Goal: Navigation & Orientation: Find specific page/section

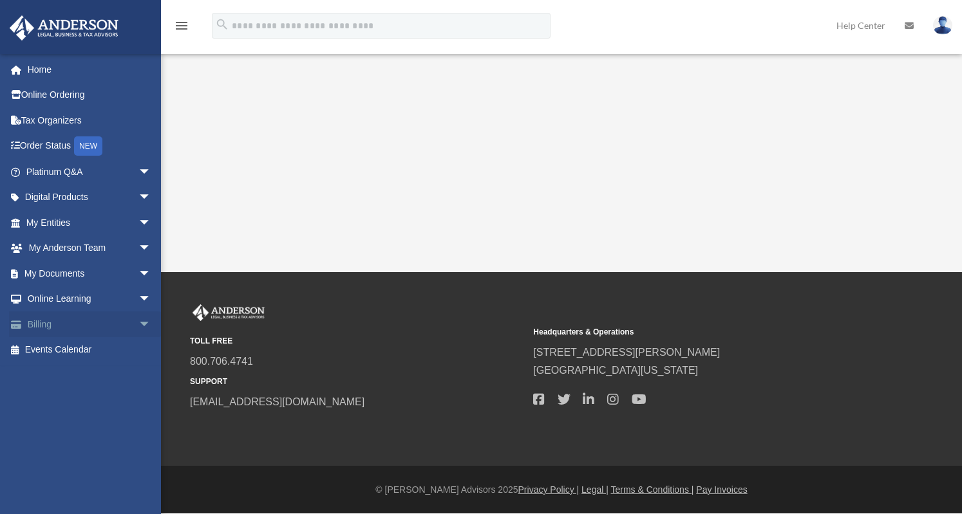
click at [62, 322] on link "Billing arrow_drop_down" at bounding box center [90, 325] width 162 height 26
click at [138, 323] on span "arrow_drop_down" at bounding box center [151, 325] width 26 height 26
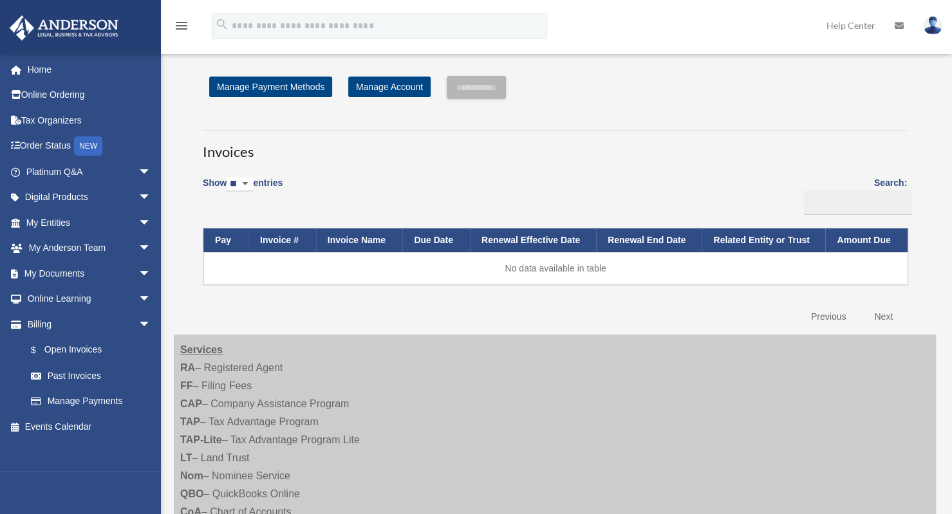
click at [851, 28] on link "Help Center" at bounding box center [851, 25] width 68 height 51
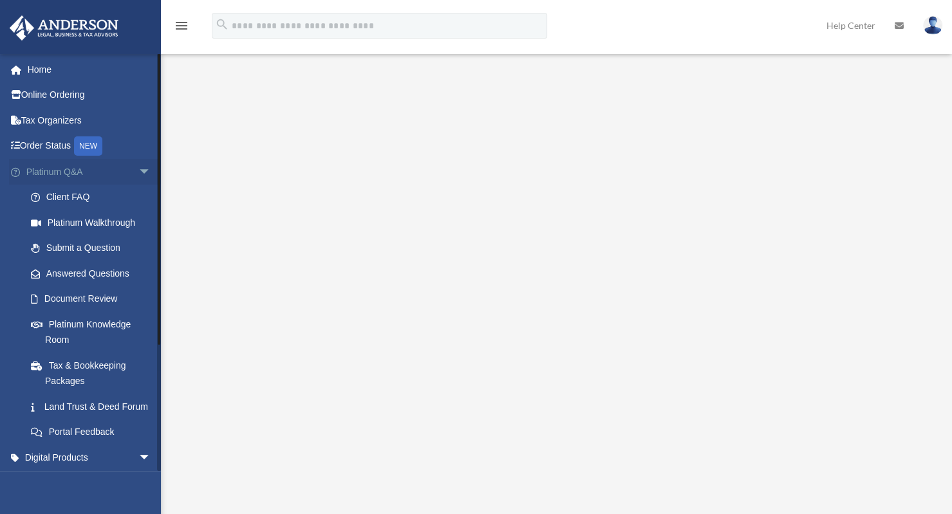
click at [138, 169] on span "arrow_drop_down" at bounding box center [151, 172] width 26 height 26
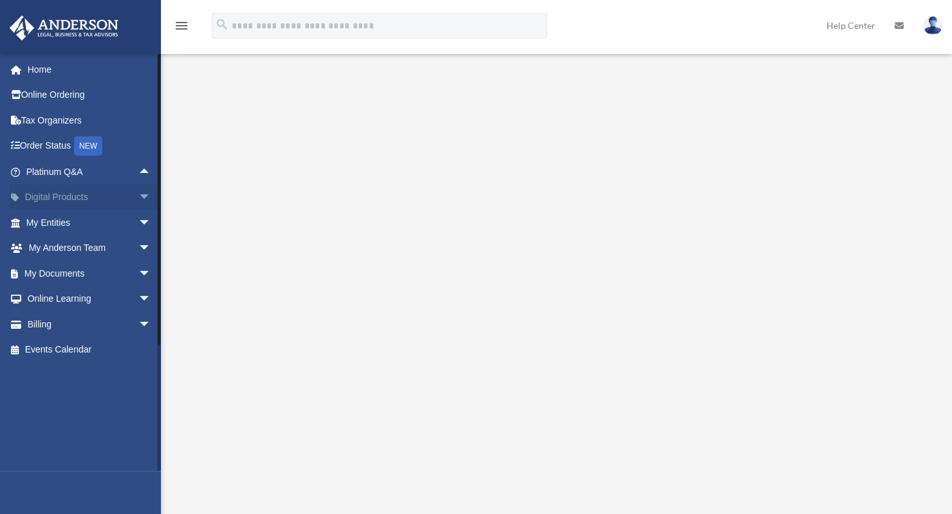
click at [138, 198] on span "arrow_drop_down" at bounding box center [151, 198] width 26 height 26
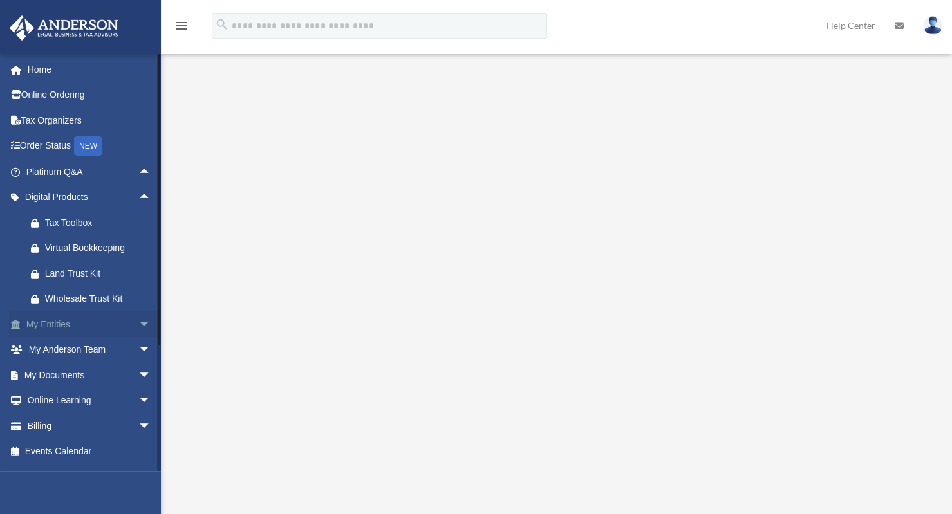
click at [138, 323] on span "arrow_drop_down" at bounding box center [151, 325] width 26 height 26
click at [138, 323] on span "arrow_drop_up" at bounding box center [151, 325] width 26 height 26
click at [138, 347] on span "arrow_drop_down" at bounding box center [151, 350] width 26 height 26
